Goal: Task Accomplishment & Management: Manage account settings

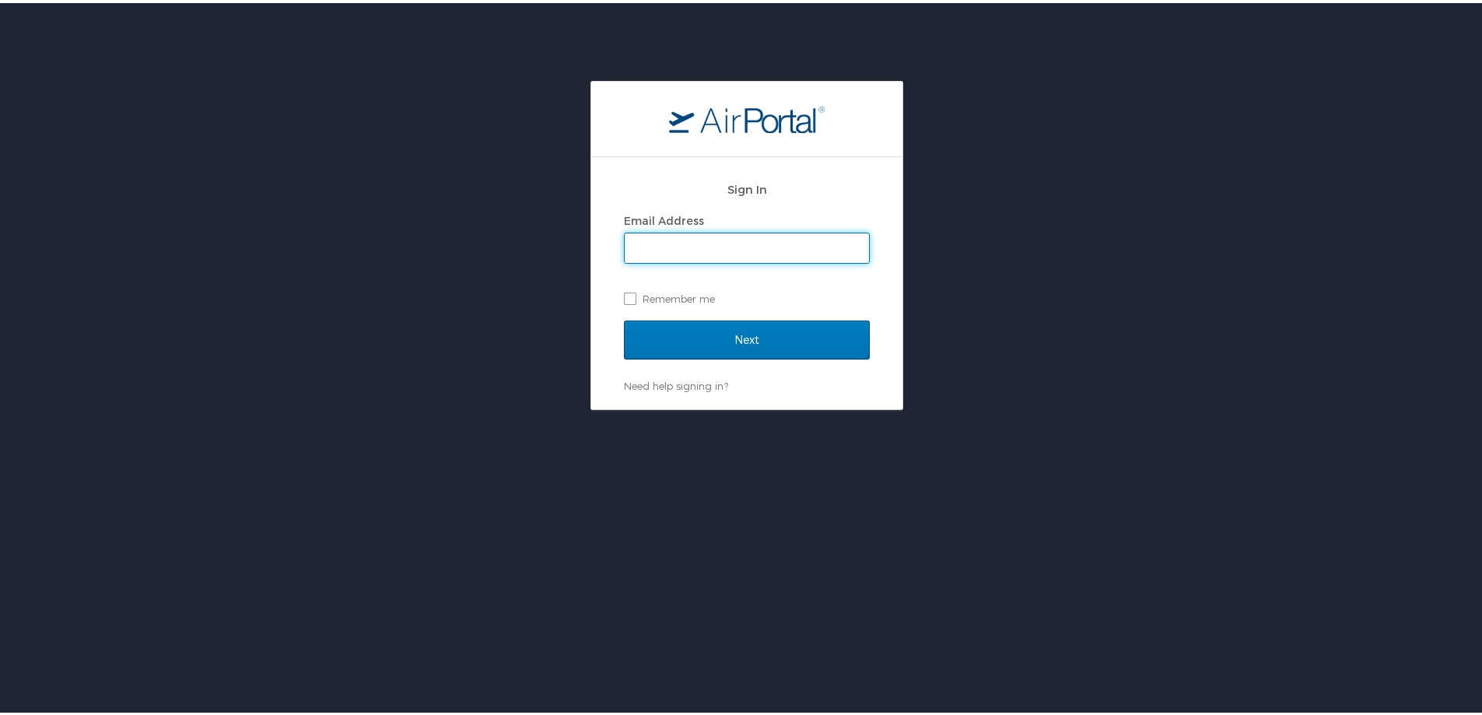
click at [716, 253] on input "Email Address" at bounding box center [747, 245] width 244 height 30
click at [690, 241] on input "Email Address" at bounding box center [747, 245] width 244 height 30
type input "Christina.ballew@la.gov"
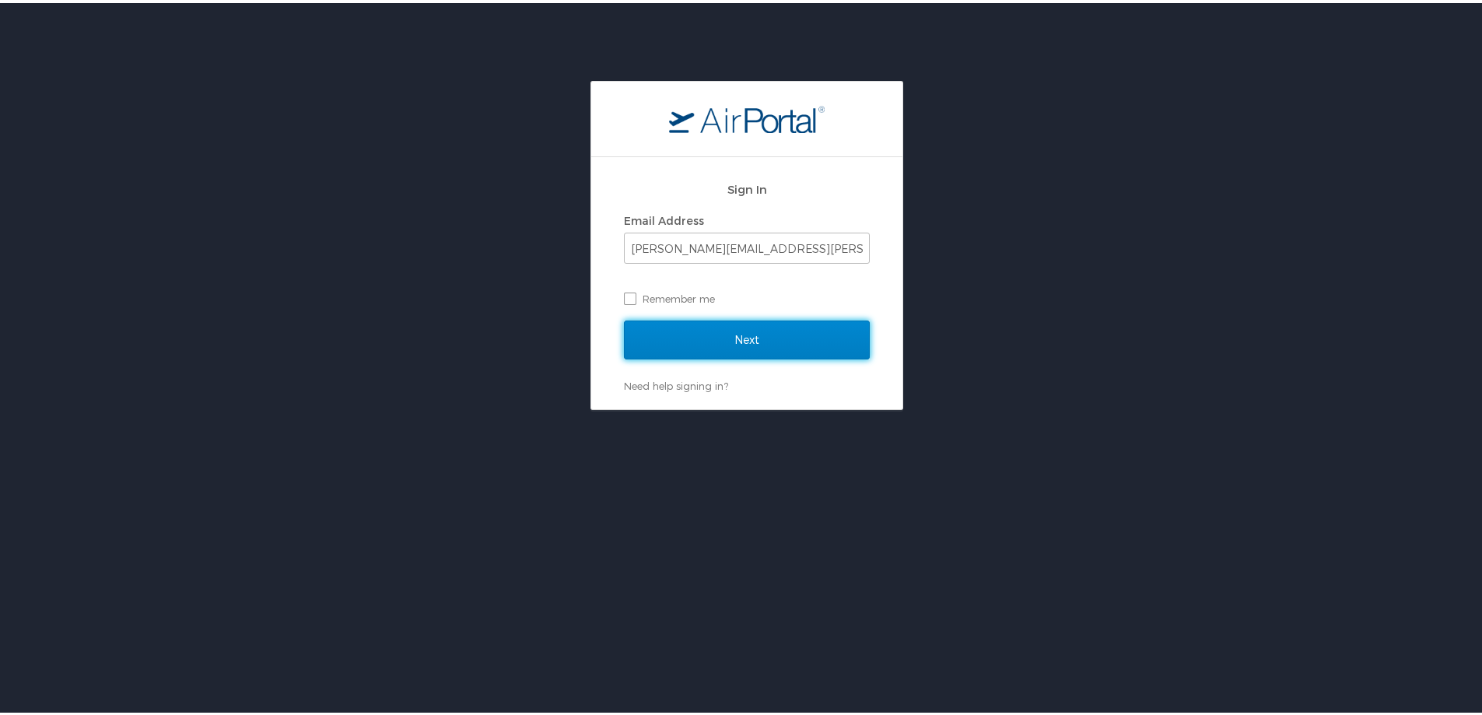
click at [756, 326] on input "Next" at bounding box center [747, 336] width 246 height 39
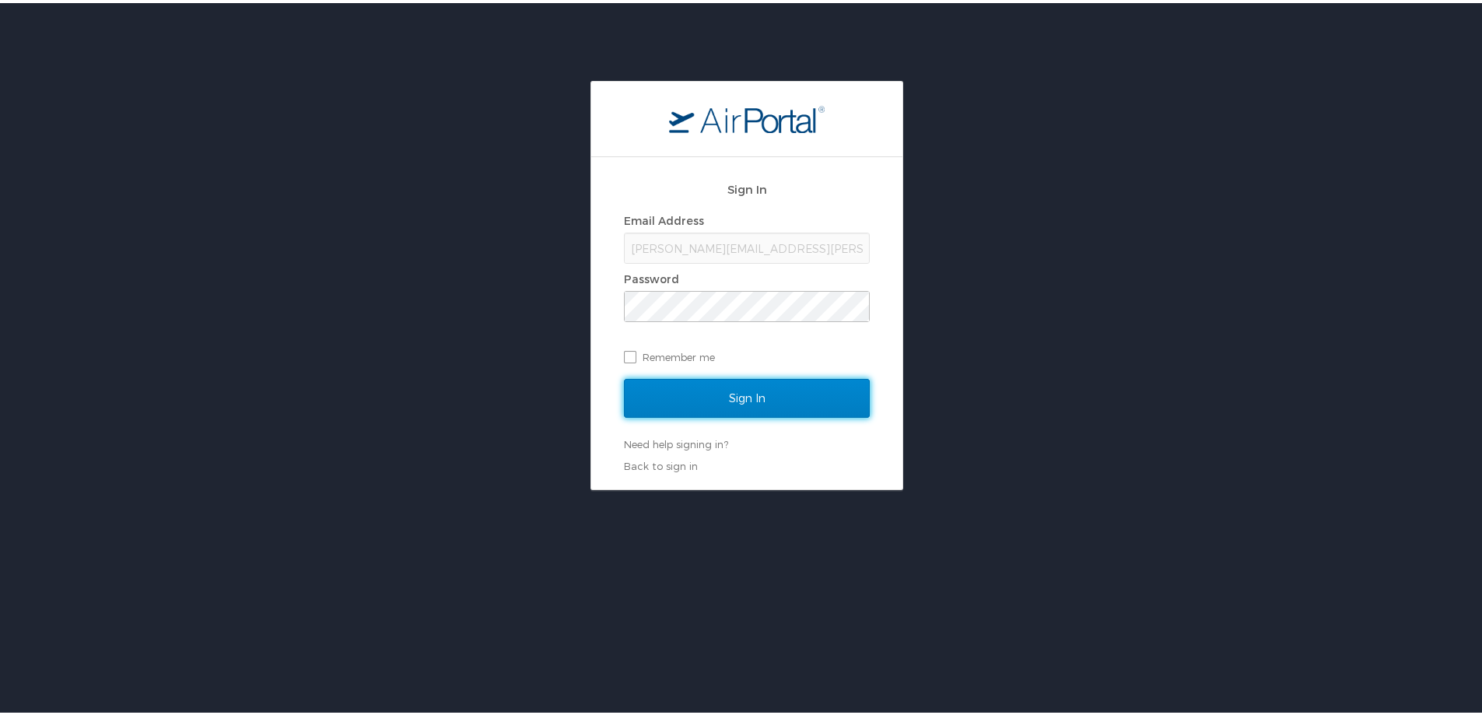
click at [745, 401] on input "Sign In" at bounding box center [747, 395] width 246 height 39
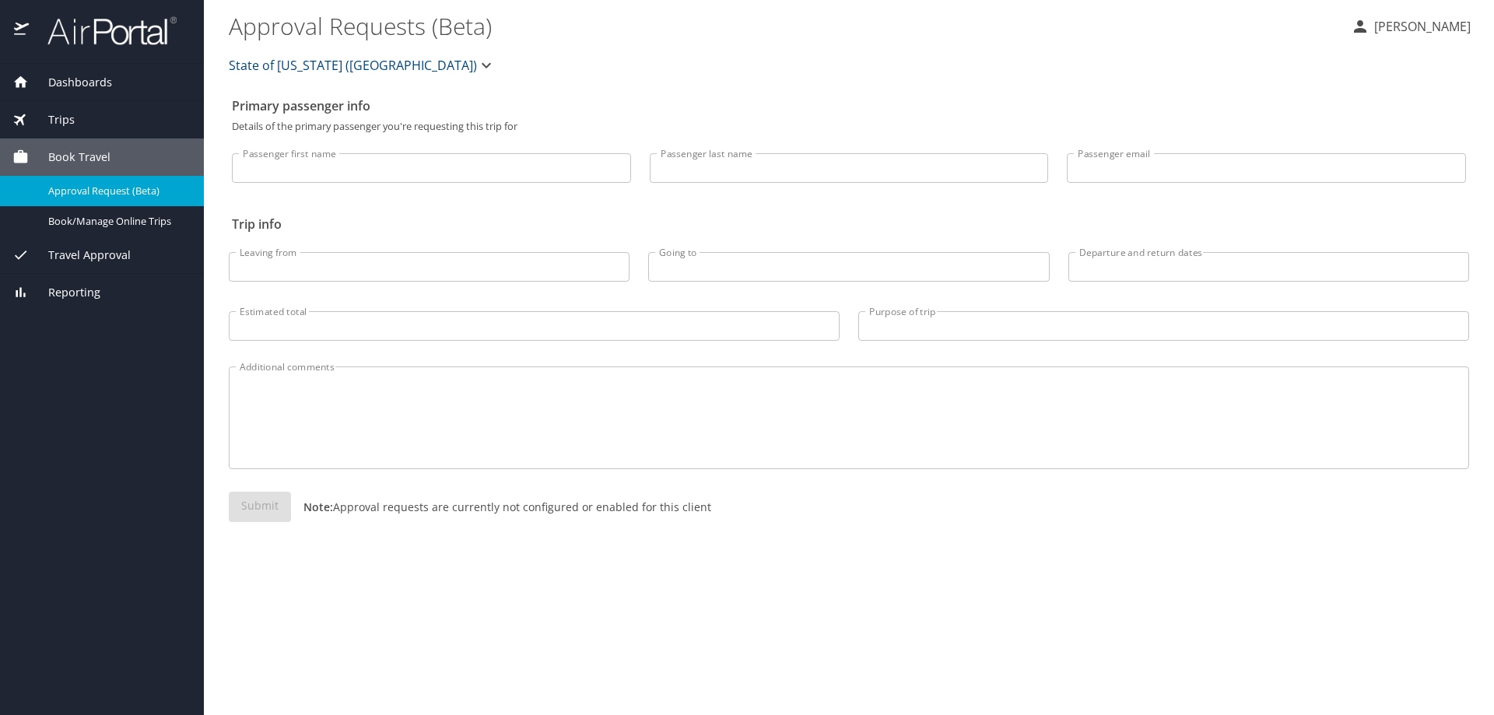
click at [48, 117] on span "Trips" at bounding box center [52, 119] width 46 height 17
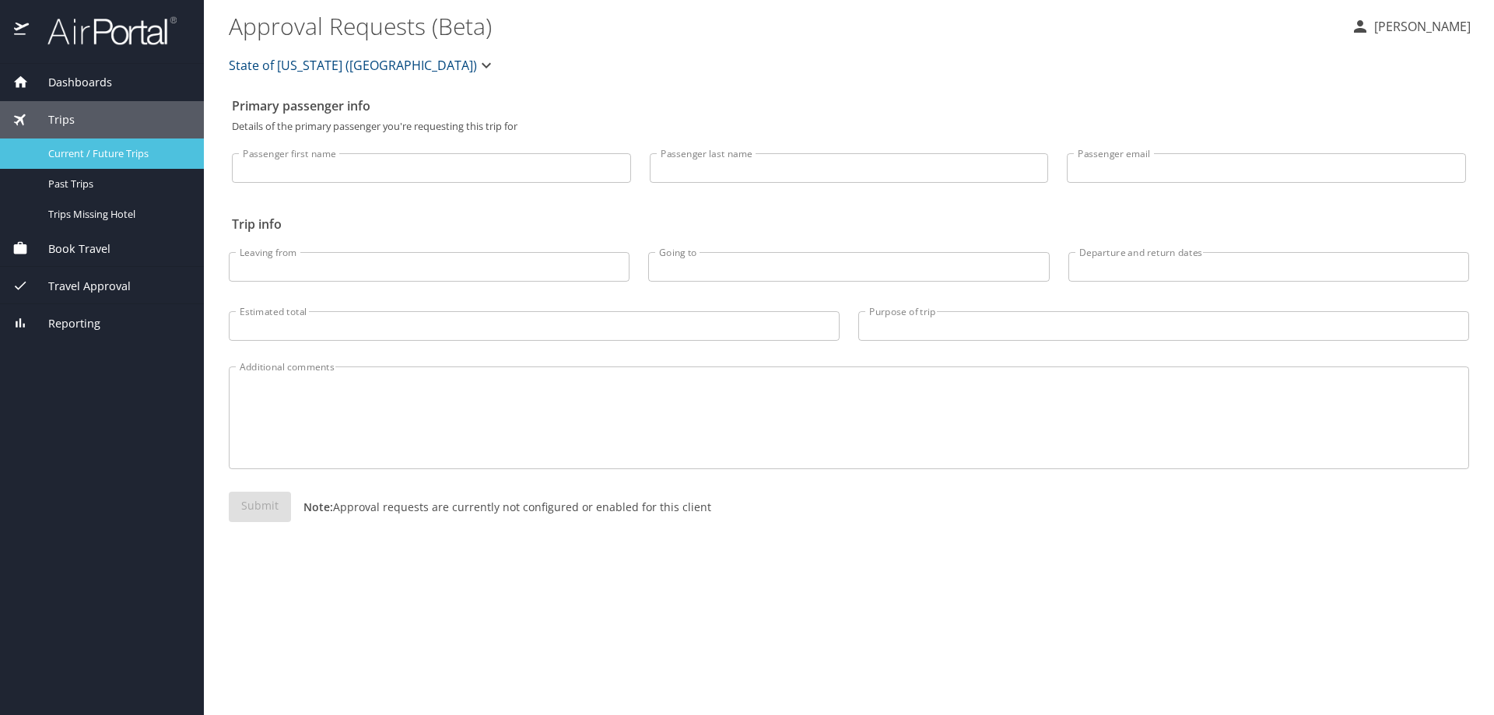
click at [108, 146] on span "Current / Future Trips" at bounding box center [116, 153] width 137 height 15
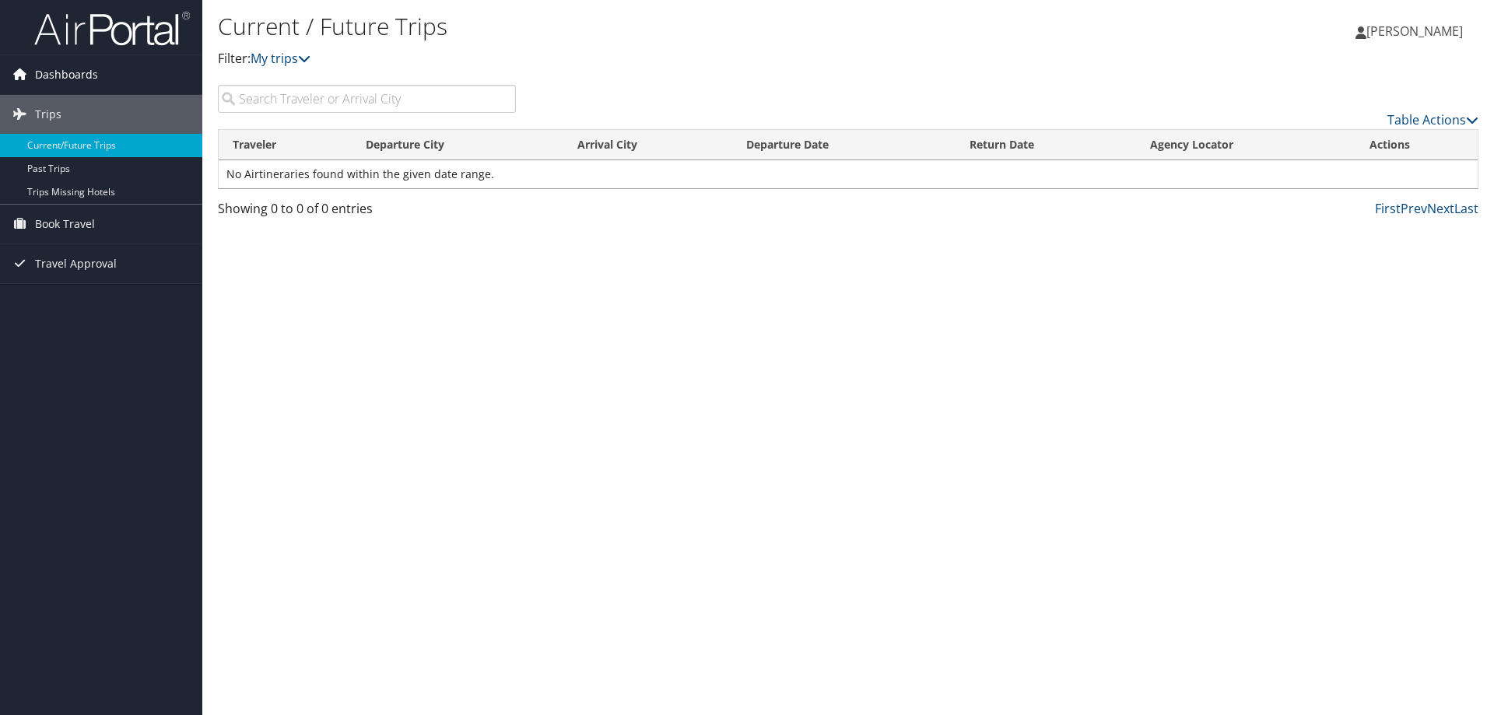
click at [67, 68] on span "Dashboards" at bounding box center [66, 74] width 63 height 39
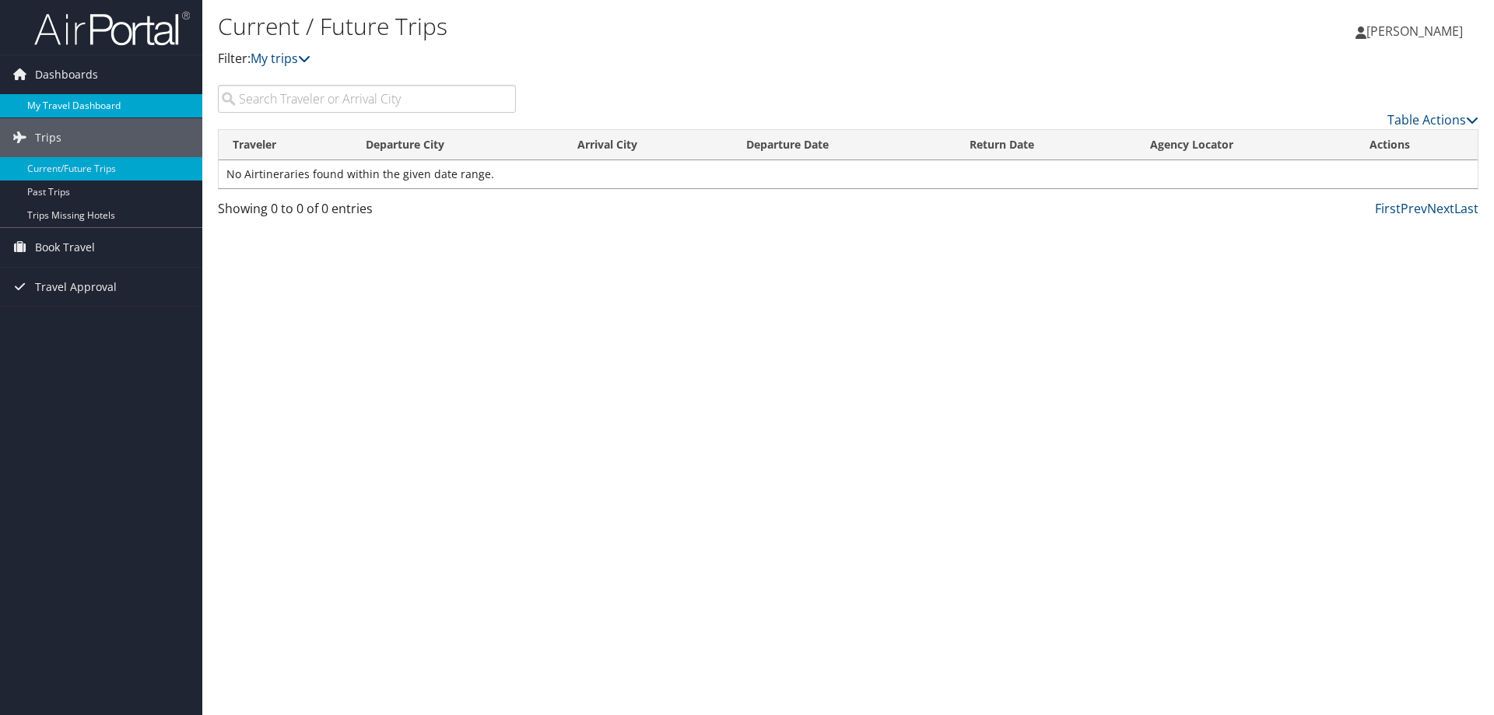
click at [85, 106] on link "My Travel Dashboard" at bounding box center [101, 105] width 202 height 23
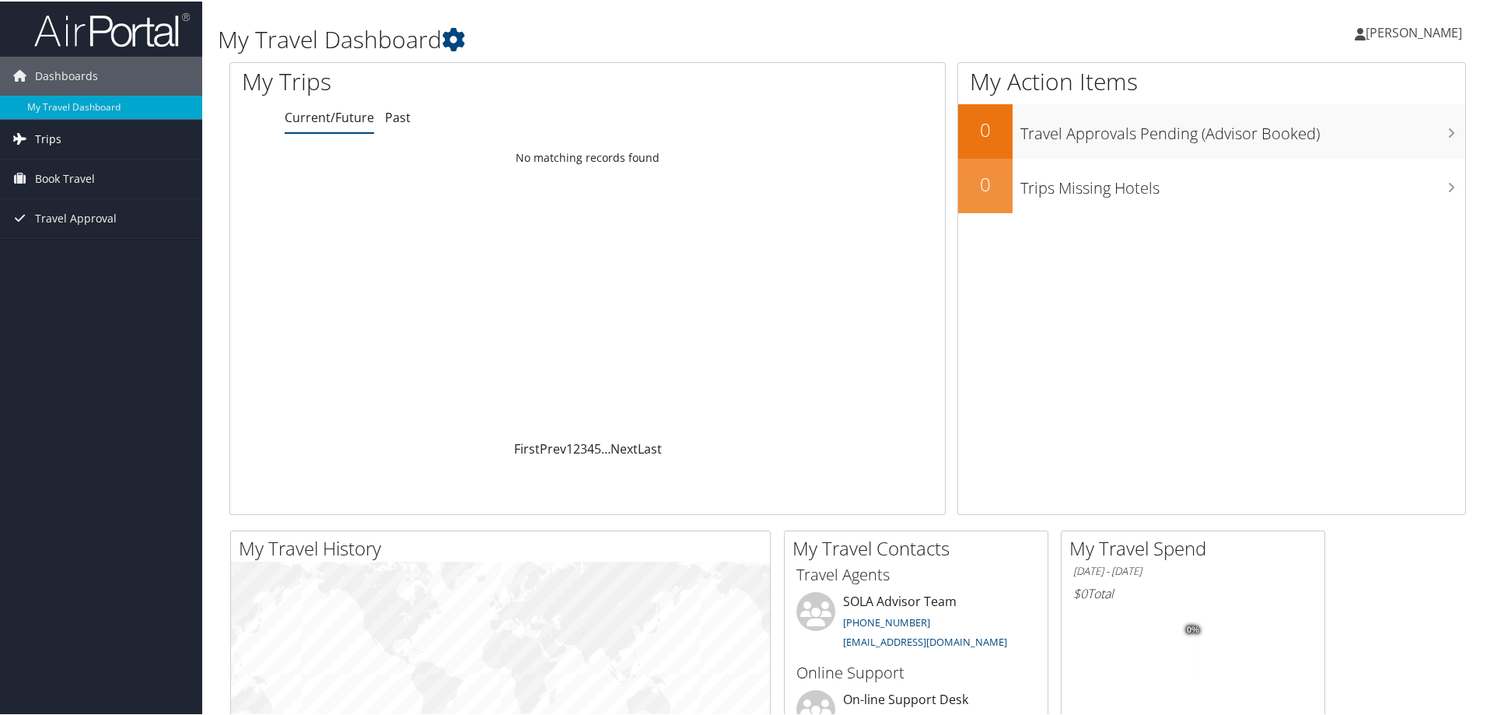
click at [46, 135] on span "Trips" at bounding box center [48, 137] width 26 height 39
click at [61, 285] on span "Travel Approval" at bounding box center [76, 287] width 82 height 39
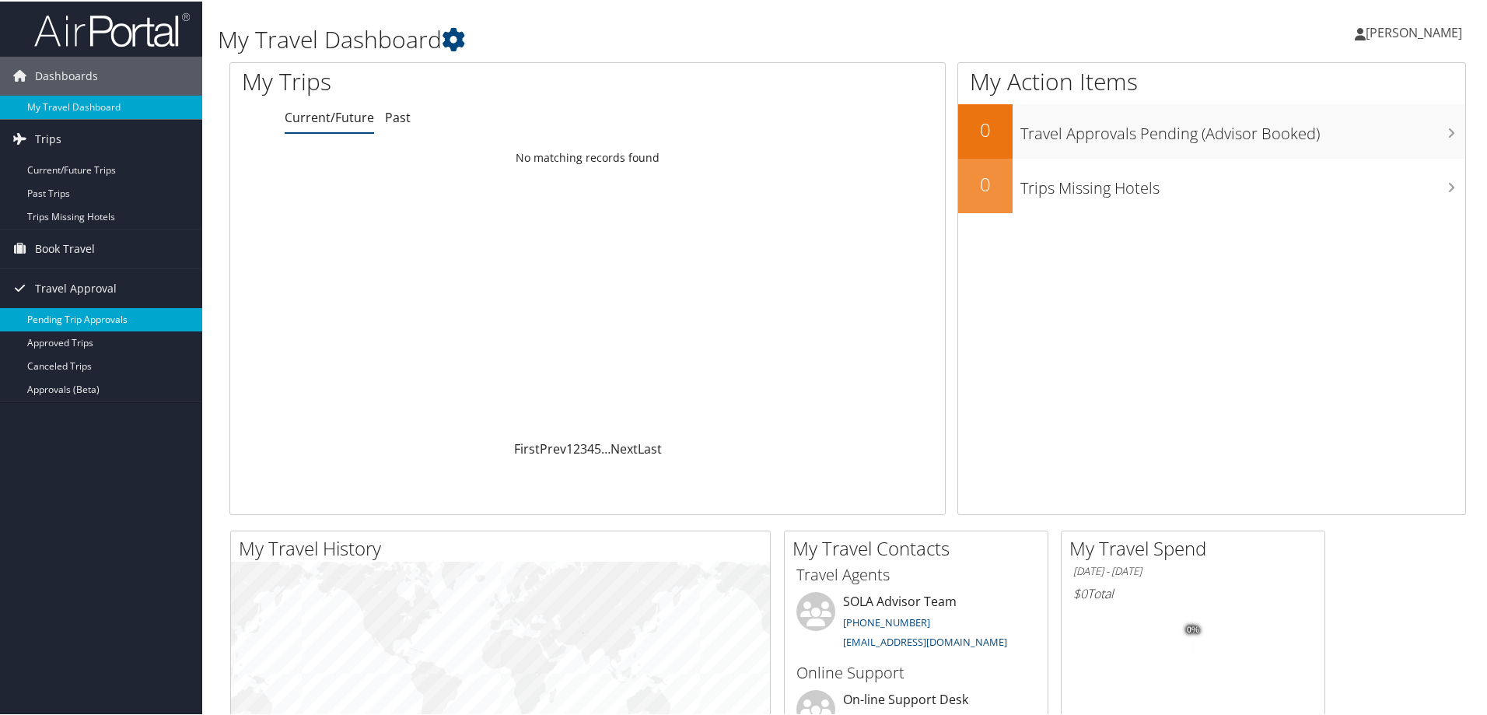
click at [109, 317] on link "Pending Trip Approvals" at bounding box center [101, 317] width 202 height 23
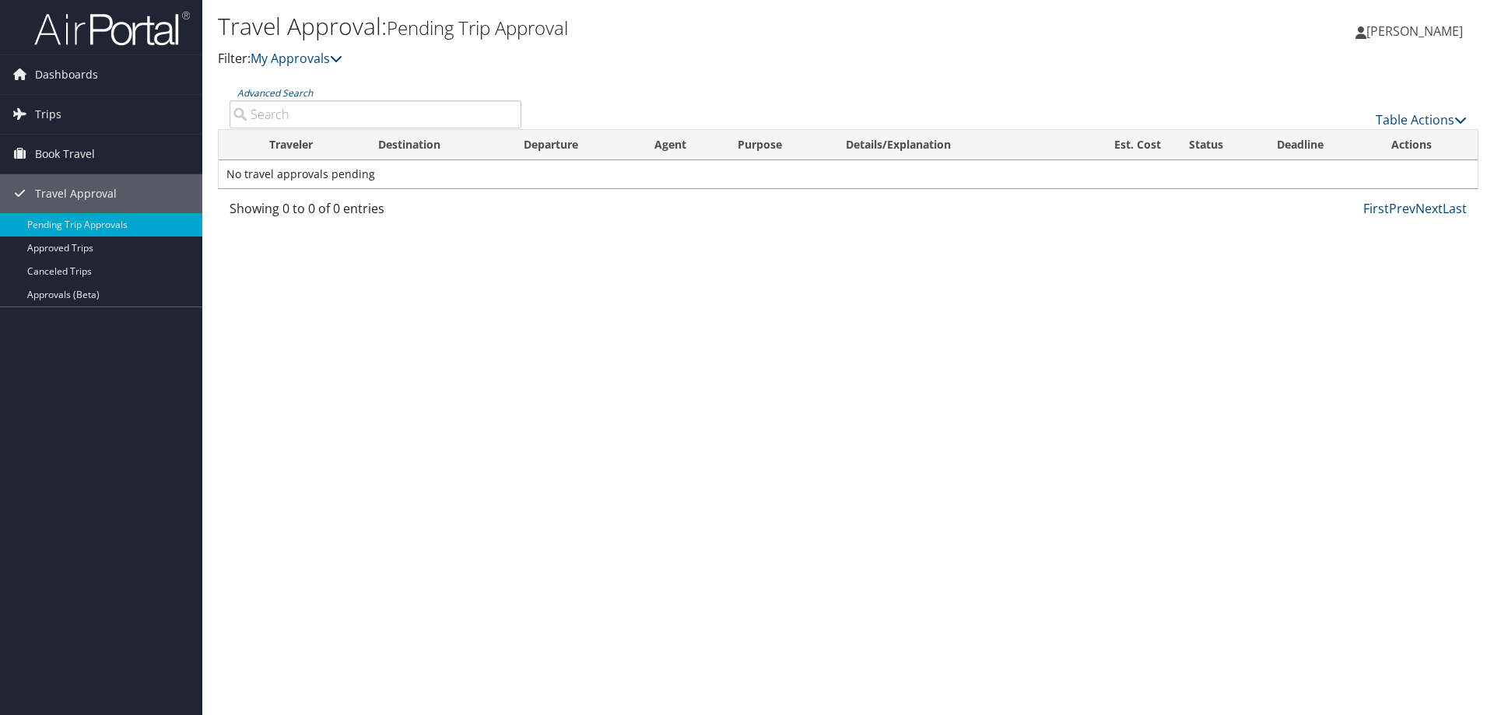
click at [1421, 32] on span "[PERSON_NAME]" at bounding box center [1414, 31] width 96 height 17
click at [1350, 140] on link "View Travel Profile" at bounding box center [1374, 138] width 173 height 26
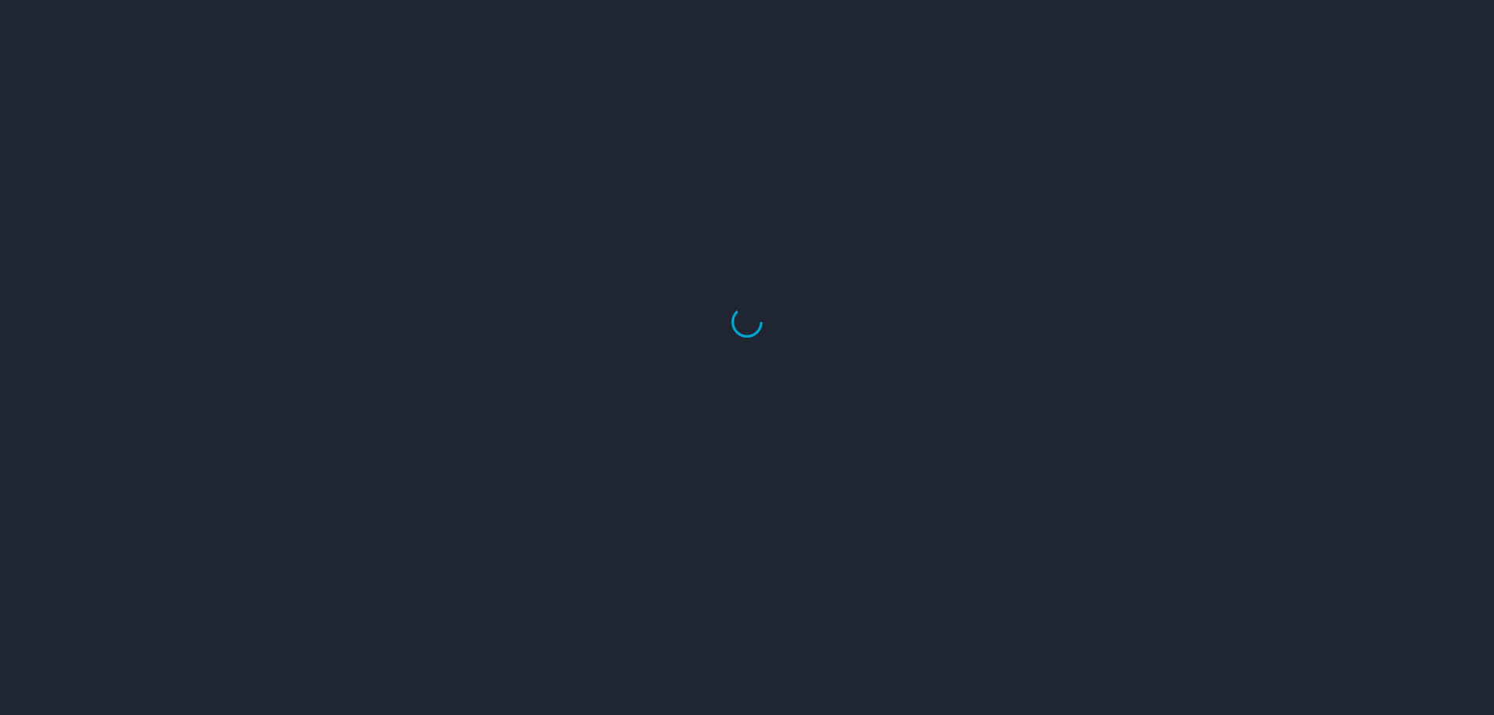
select select "US"
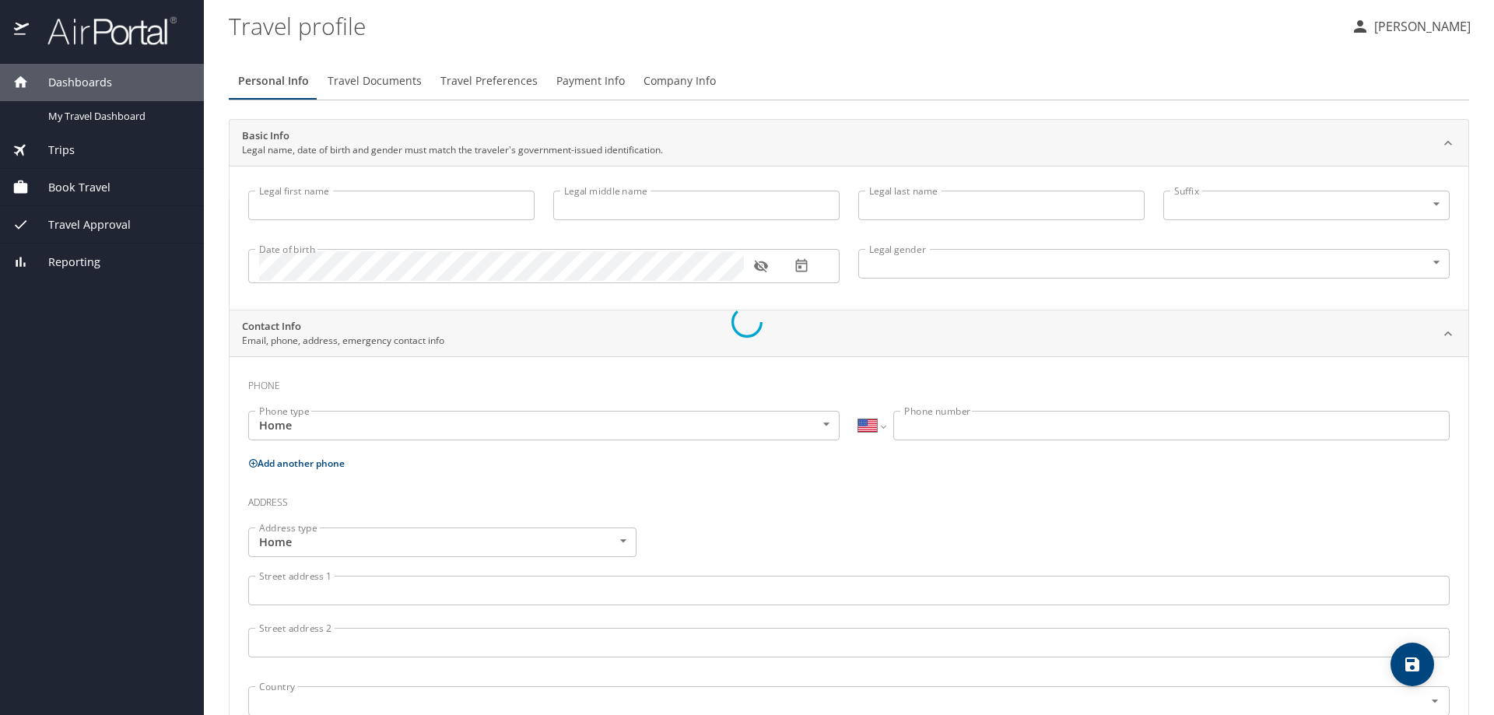
type input "Christina"
type input "Ballew"
type input "Pierce"
type input "Female"
type input "Rusty"
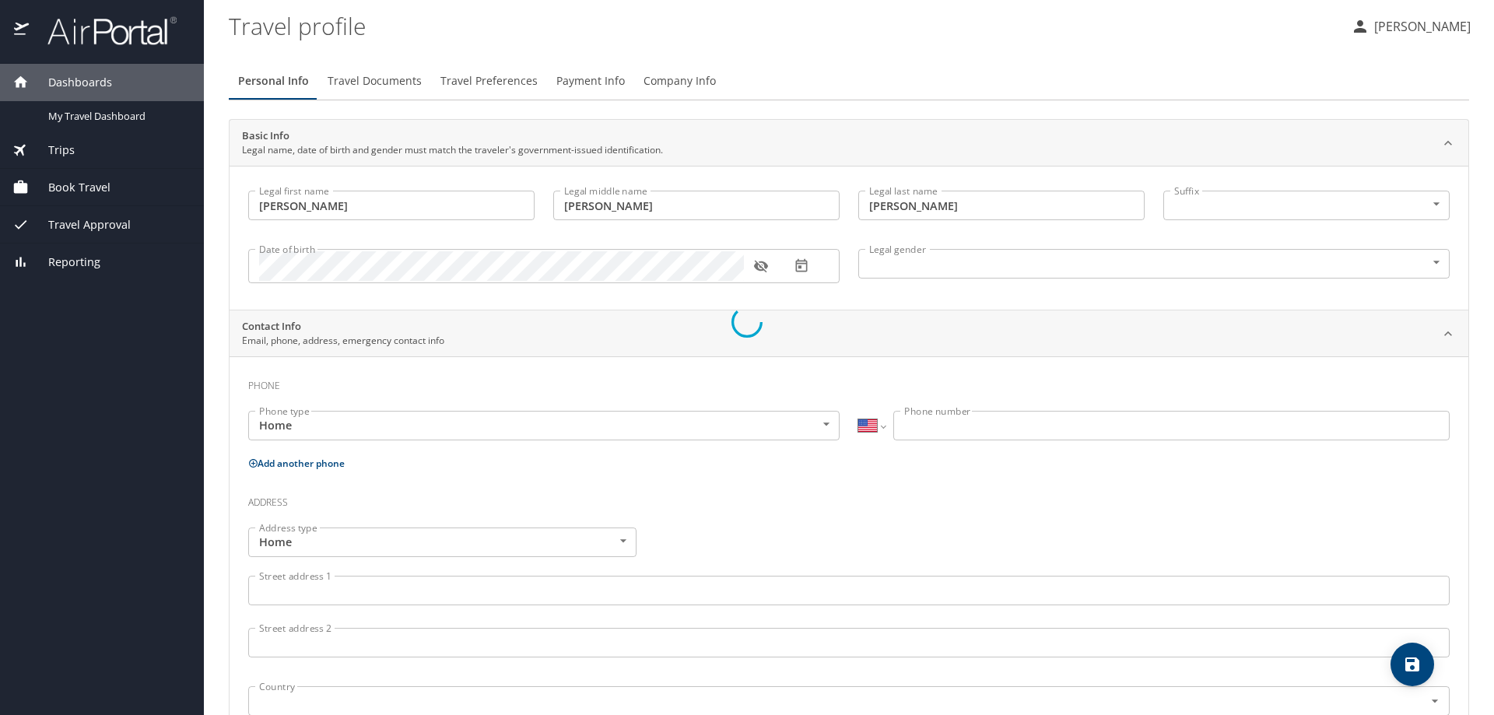
type input "Pierce"
type input "(225) 278-3980"
type input "rustyp@performance-contractors.com"
select select "US"
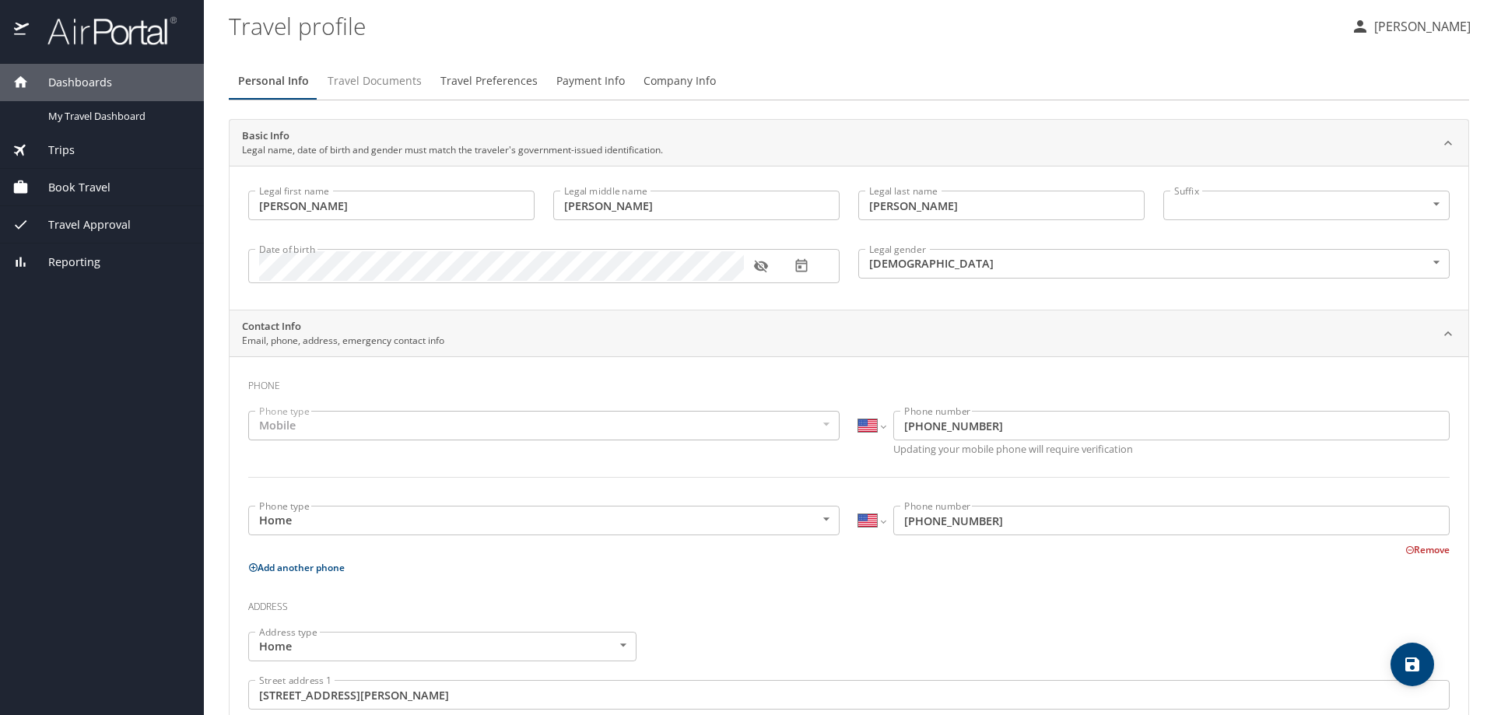
click at [360, 79] on span "Travel Documents" at bounding box center [374, 81] width 94 height 19
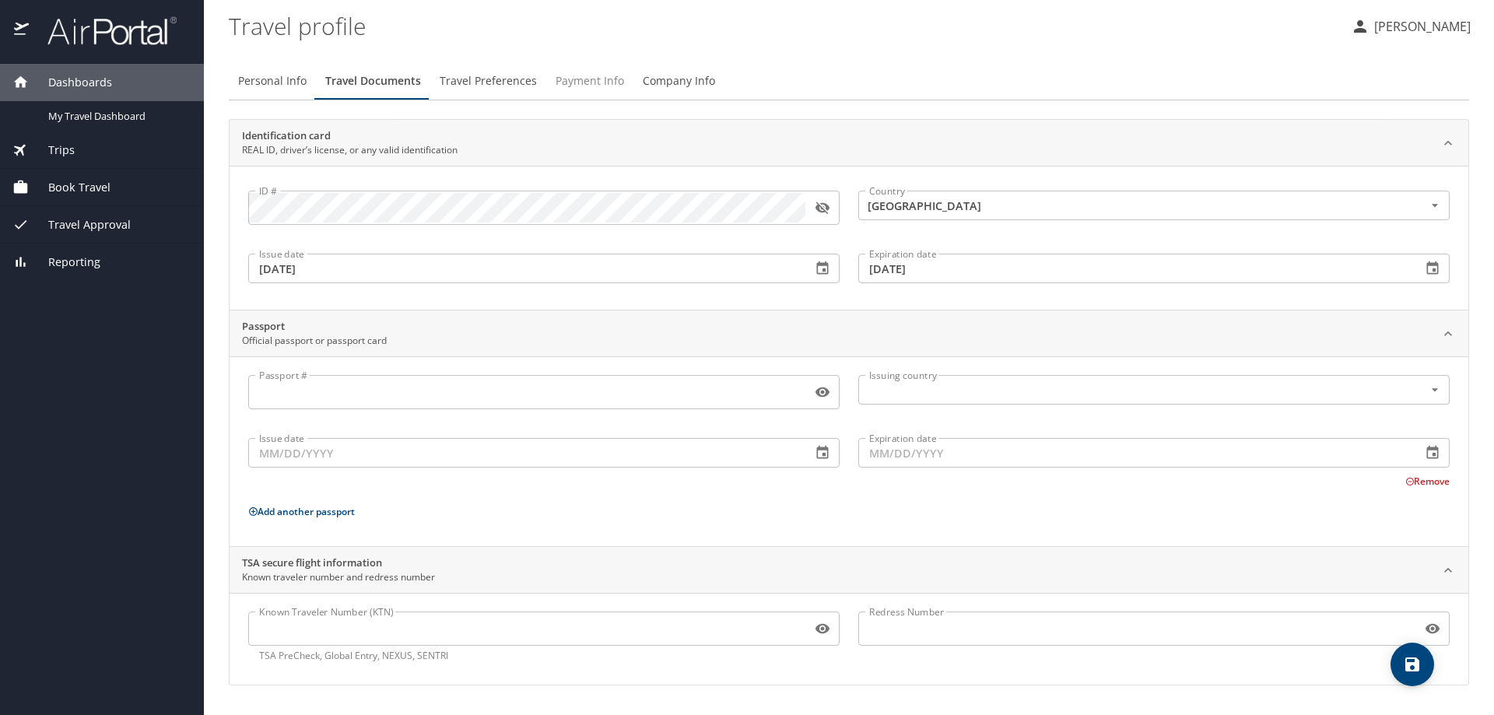
click at [581, 82] on span "Payment Info" at bounding box center [589, 81] width 68 height 19
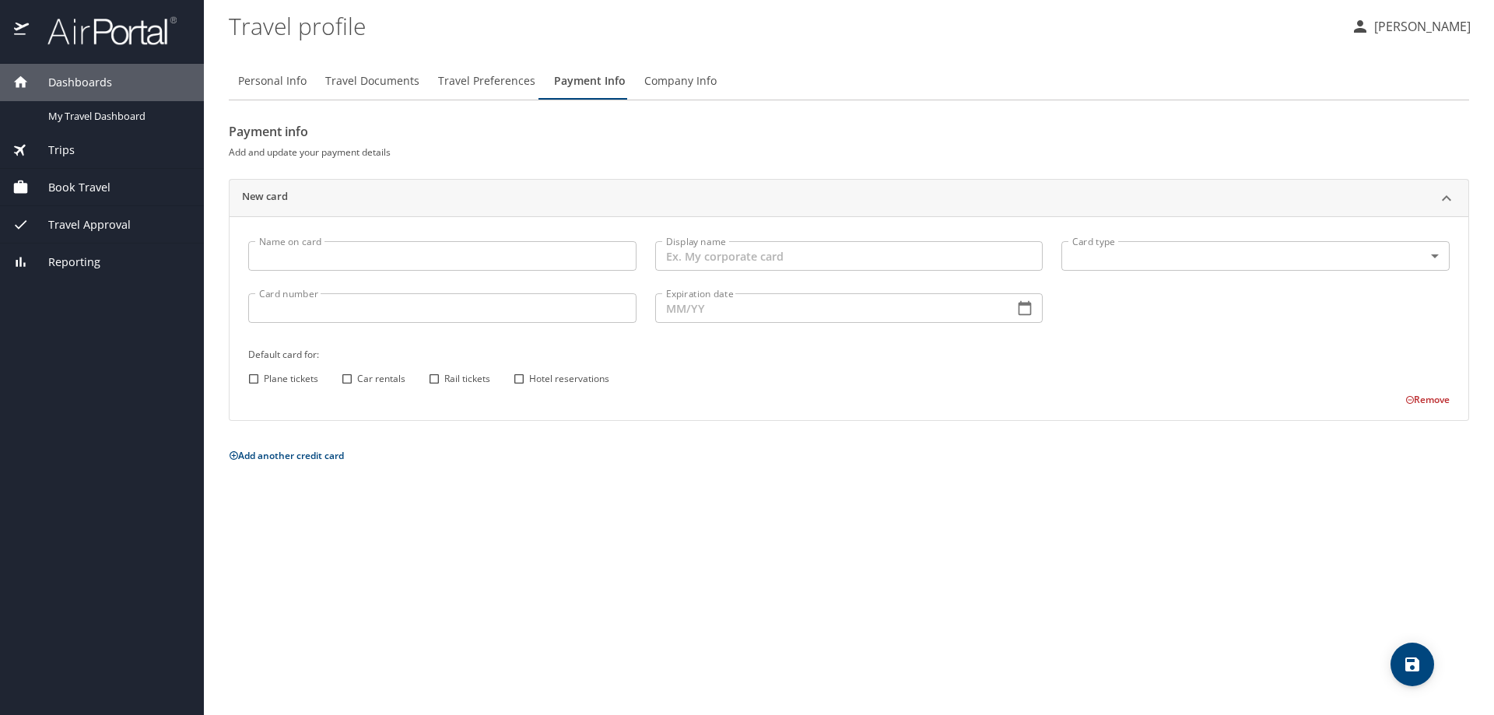
click at [679, 78] on span "Company Info" at bounding box center [680, 81] width 72 height 19
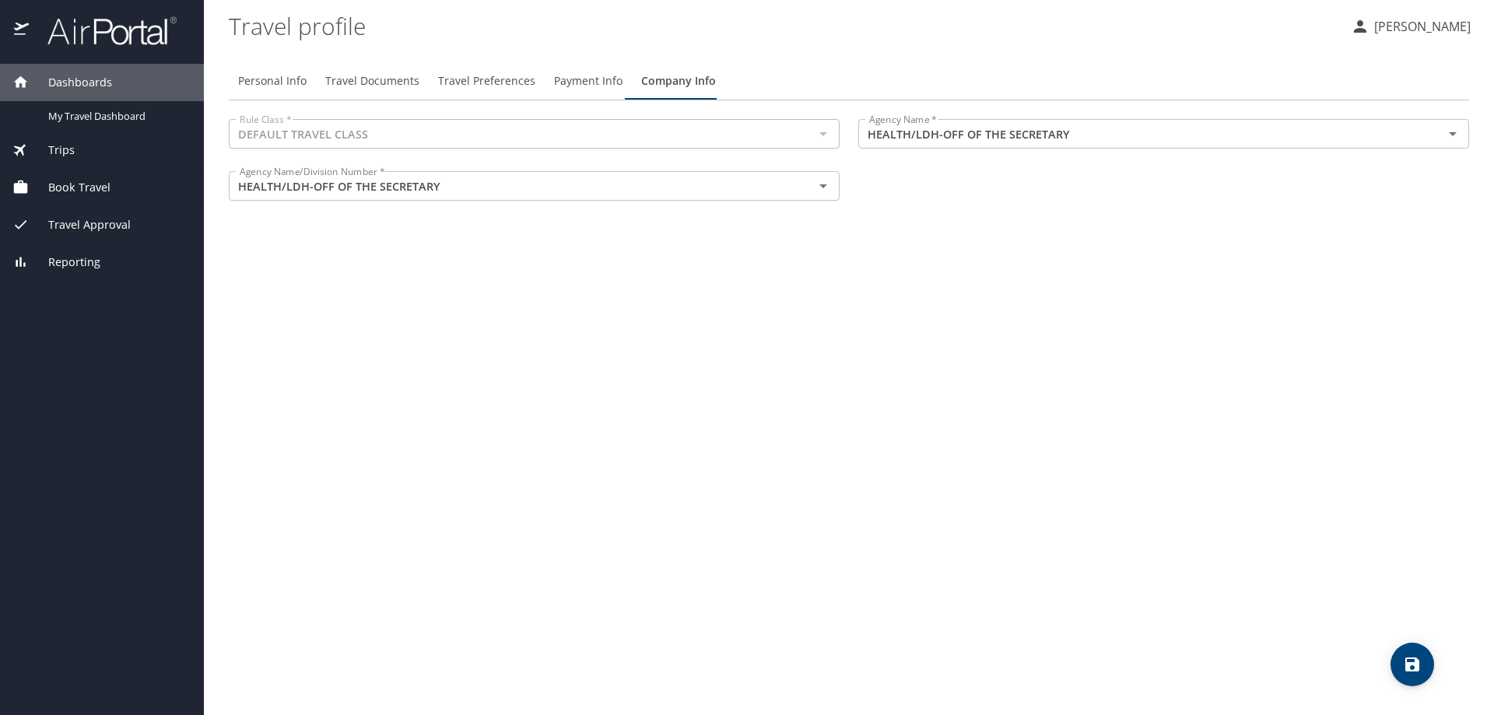
click at [582, 80] on span "Payment Info" at bounding box center [588, 81] width 68 height 19
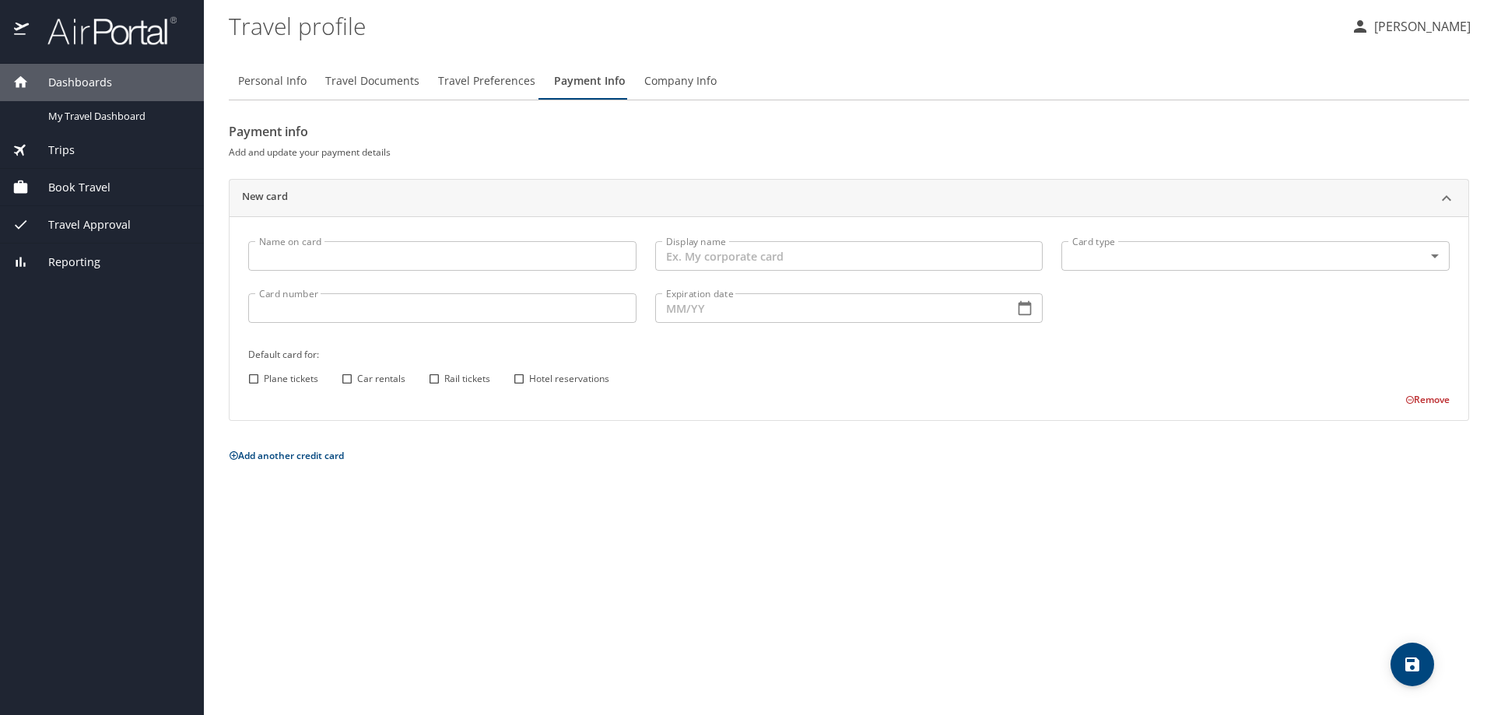
click at [82, 83] on span "Dashboards" at bounding box center [70, 82] width 83 height 17
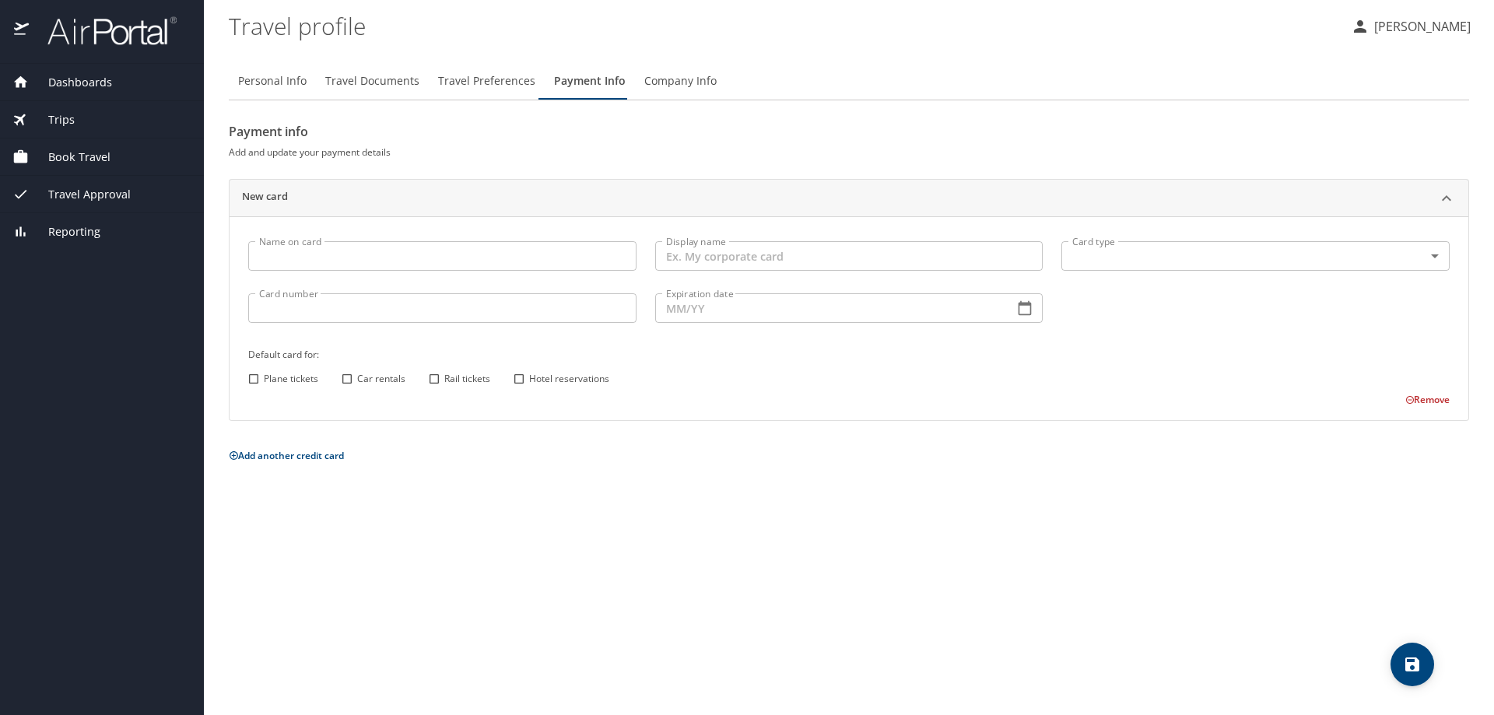
click at [72, 69] on div "Dashboards" at bounding box center [102, 82] width 204 height 37
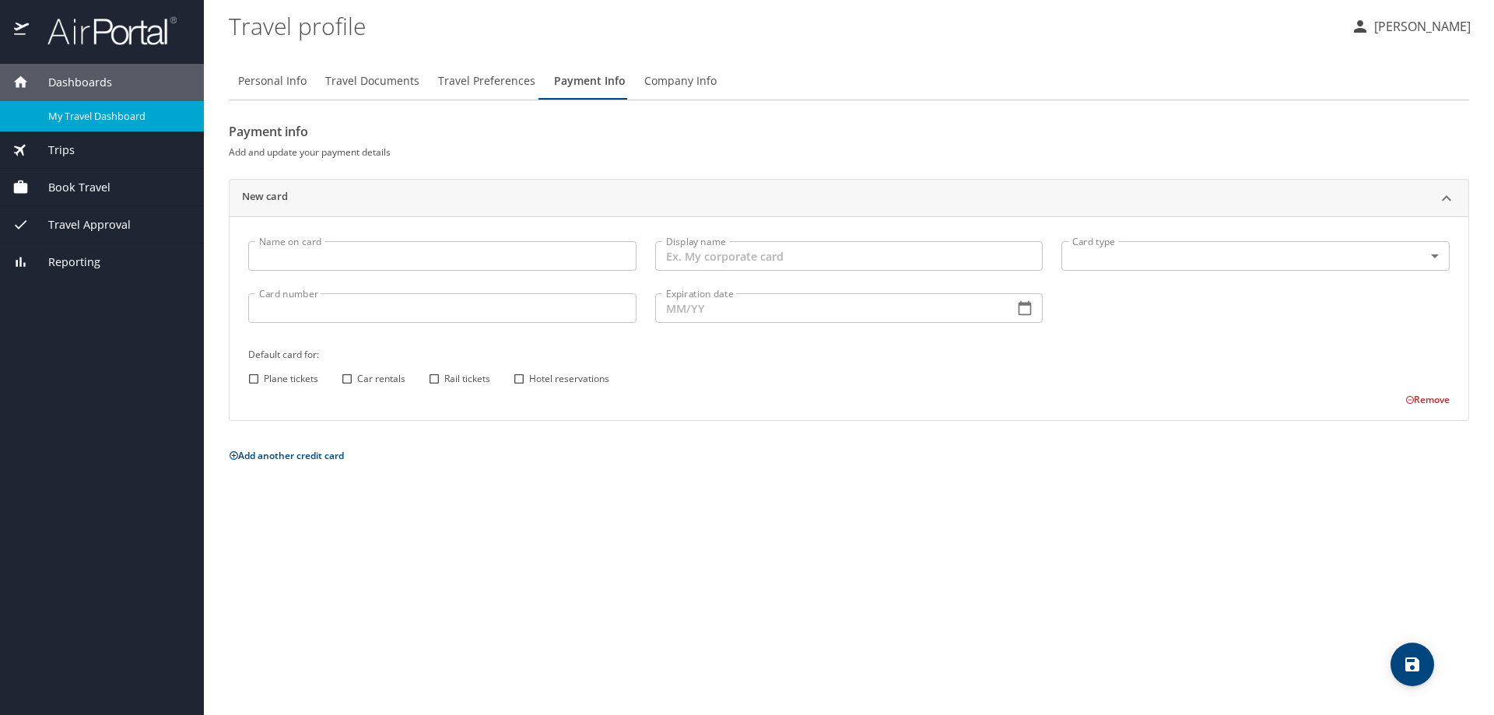
click at [89, 117] on span "My Travel Dashboard" at bounding box center [116, 116] width 137 height 15
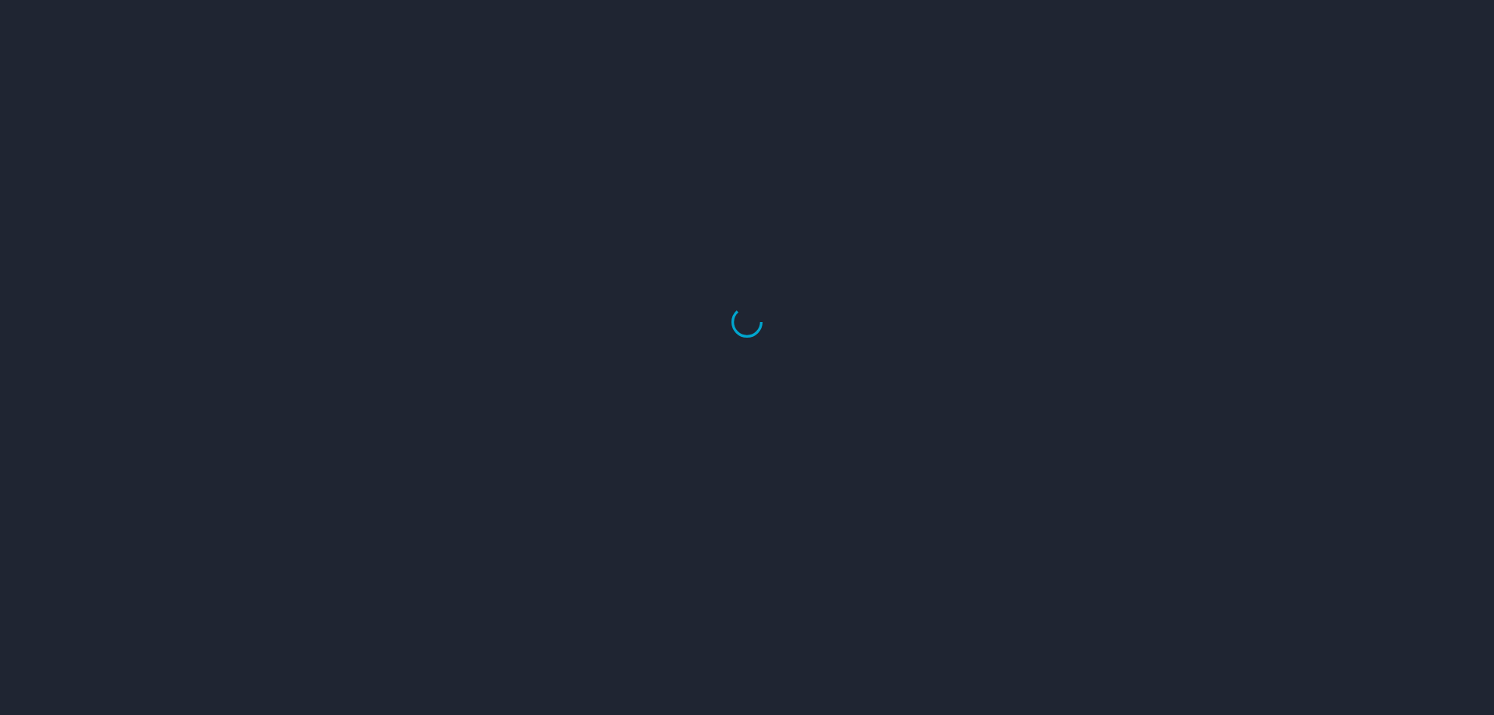
select select "US"
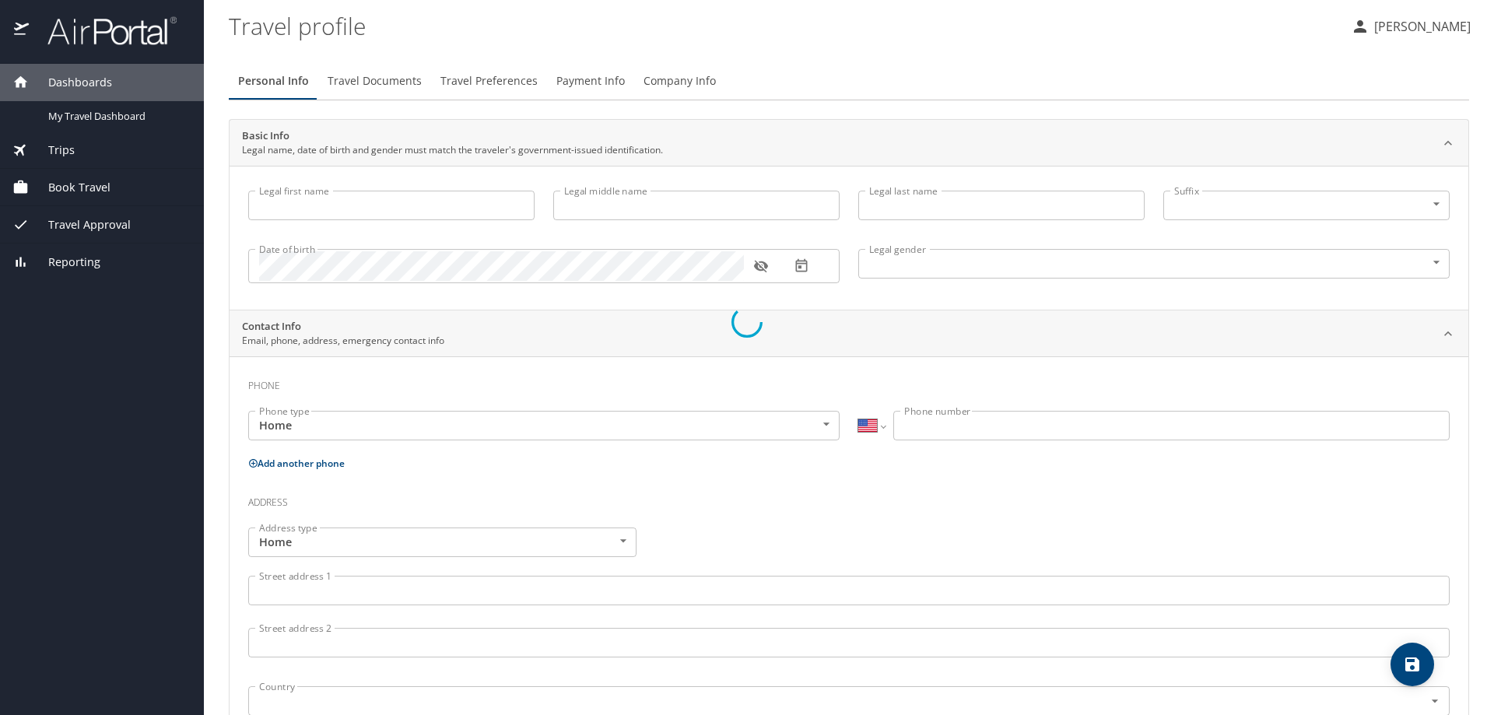
type input "[PERSON_NAME]"
type input "[DEMOGRAPHIC_DATA]"
type input "[PERSON_NAME]"
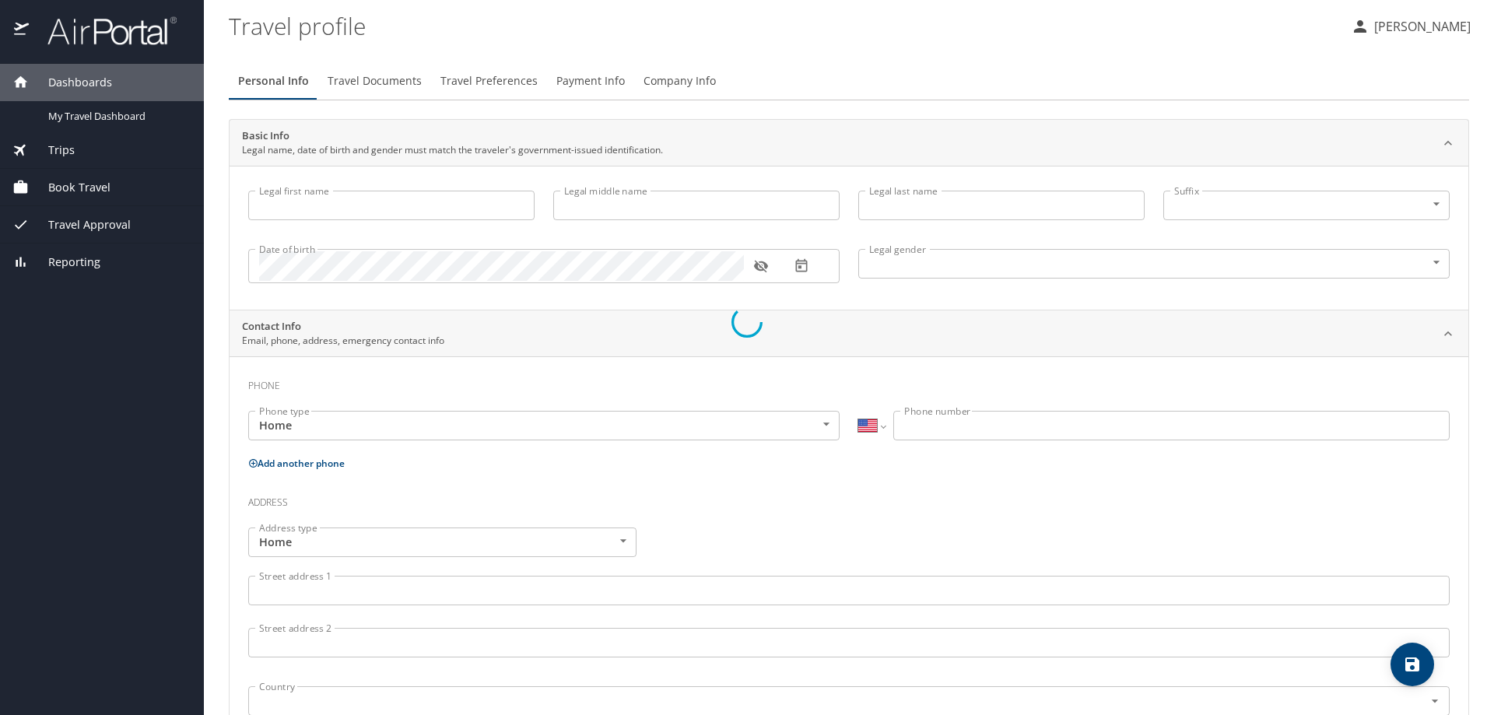
type input "[PERSON_NAME]"
type input "[PHONE_NUMBER]"
type input "[EMAIL_ADDRESS][DOMAIN_NAME]"
select select "US"
